Goal: Task Accomplishment & Management: Use online tool/utility

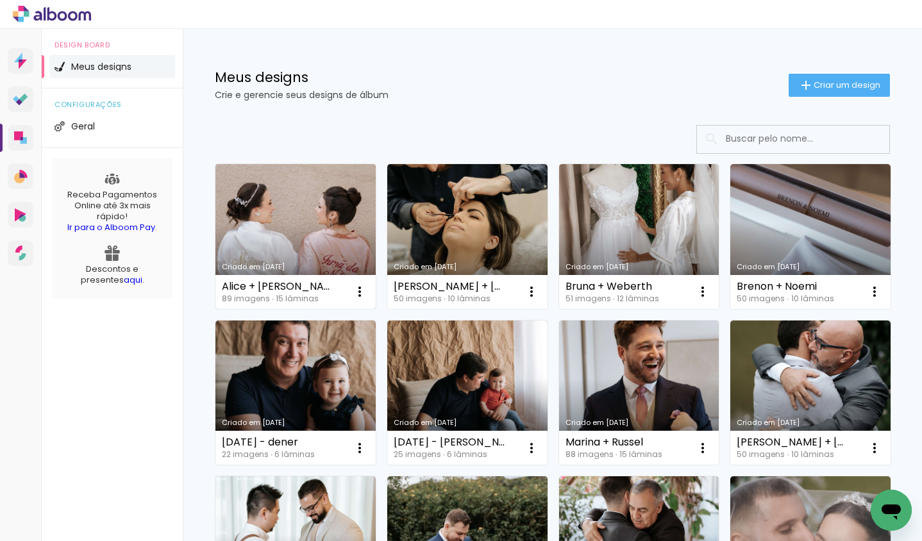
click at [272, 239] on link "Criado em [DATE]" at bounding box center [295, 236] width 160 height 145
